Goal: Obtain resource: Download file/media

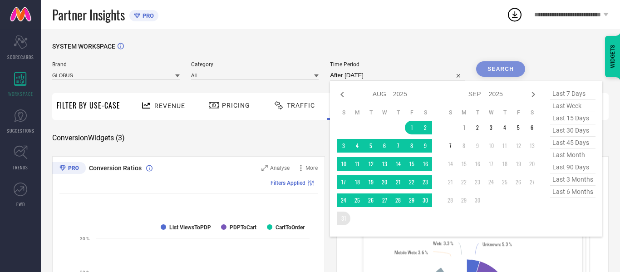
type input "[DATE] to [DATE]"
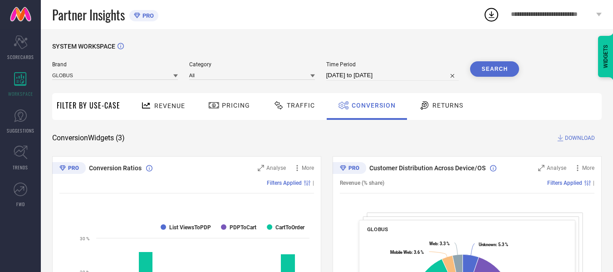
click at [493, 75] on button "Search" at bounding box center [494, 68] width 49 height 15
click at [579, 141] on span "DOWNLOAD" at bounding box center [580, 137] width 30 height 9
click at [492, 15] on icon at bounding box center [492, 14] width 6 height 7
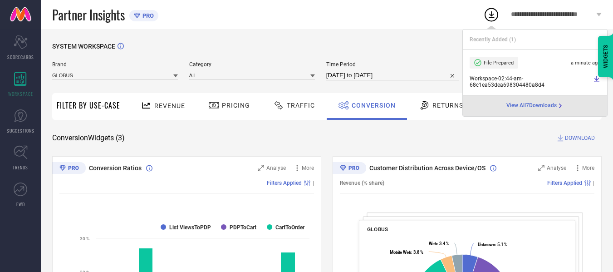
click at [596, 79] on icon at bounding box center [596, 79] width 5 height 6
click at [369, 78] on input "[DATE] to [DATE]" at bounding box center [392, 75] width 133 height 11
select select "7"
select select "2025"
select select "8"
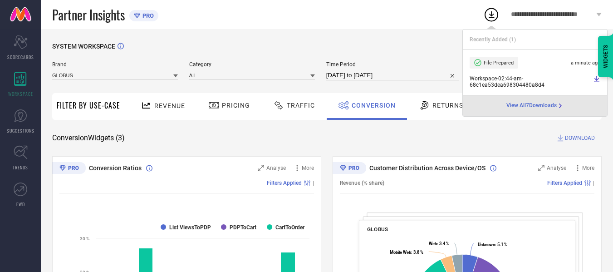
select select "2025"
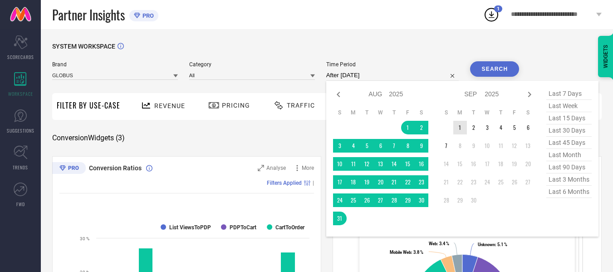
click at [463, 130] on td "1" at bounding box center [461, 128] width 14 height 14
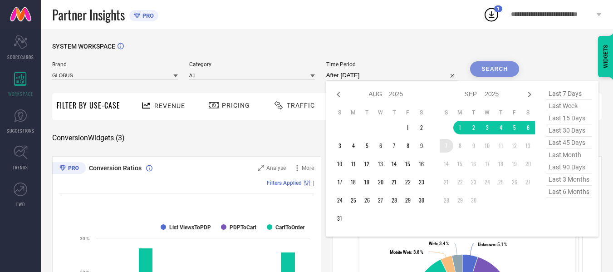
type input "[DATE] to [DATE]"
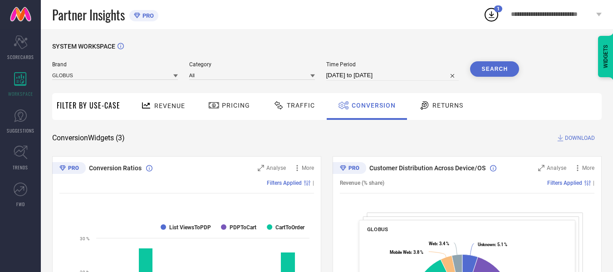
click at [490, 71] on button "Search" at bounding box center [494, 68] width 49 height 15
click at [583, 140] on span "DOWNLOAD" at bounding box center [580, 137] width 30 height 9
